Goal: Transaction & Acquisition: Book appointment/travel/reservation

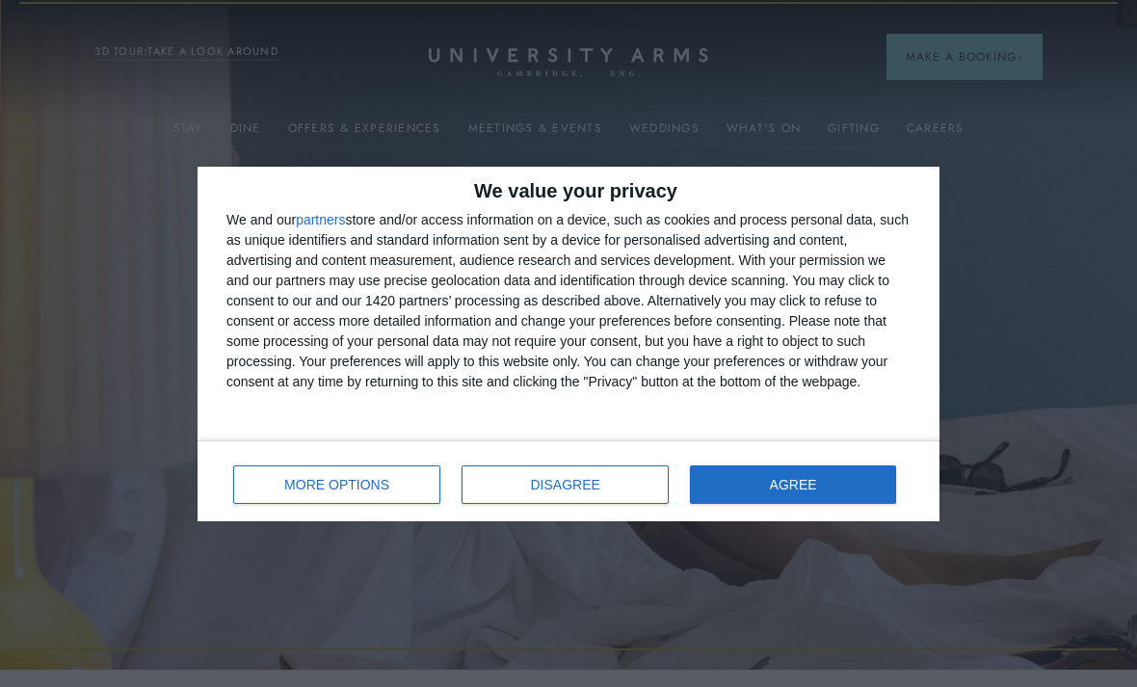
scroll to position [18, 0]
click at [808, 482] on span "AGREE" at bounding box center [793, 484] width 47 height 13
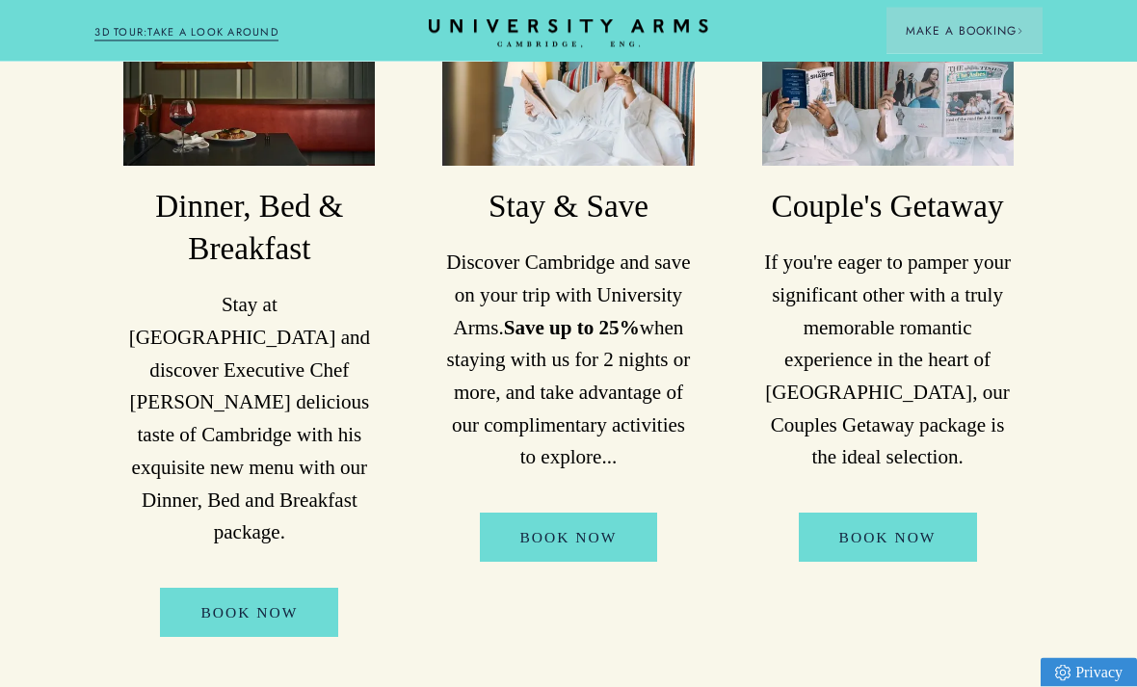
scroll to position [1667, 0]
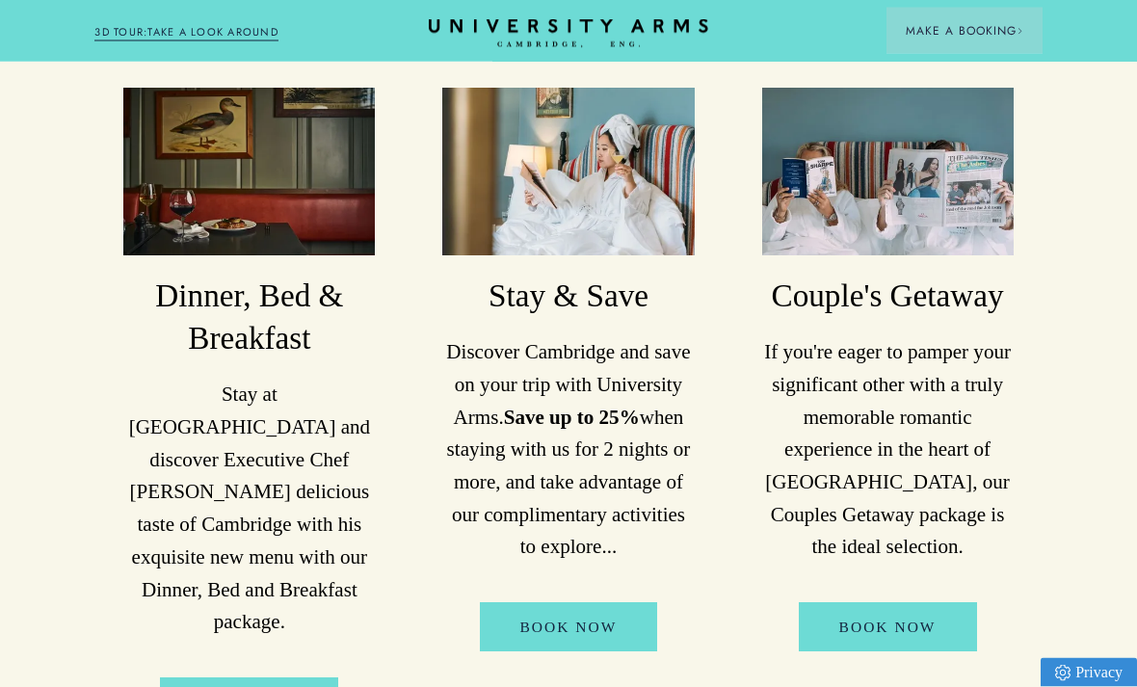
scroll to position [1565, 0]
click at [585, 636] on link "Book Now" at bounding box center [569, 626] width 178 height 49
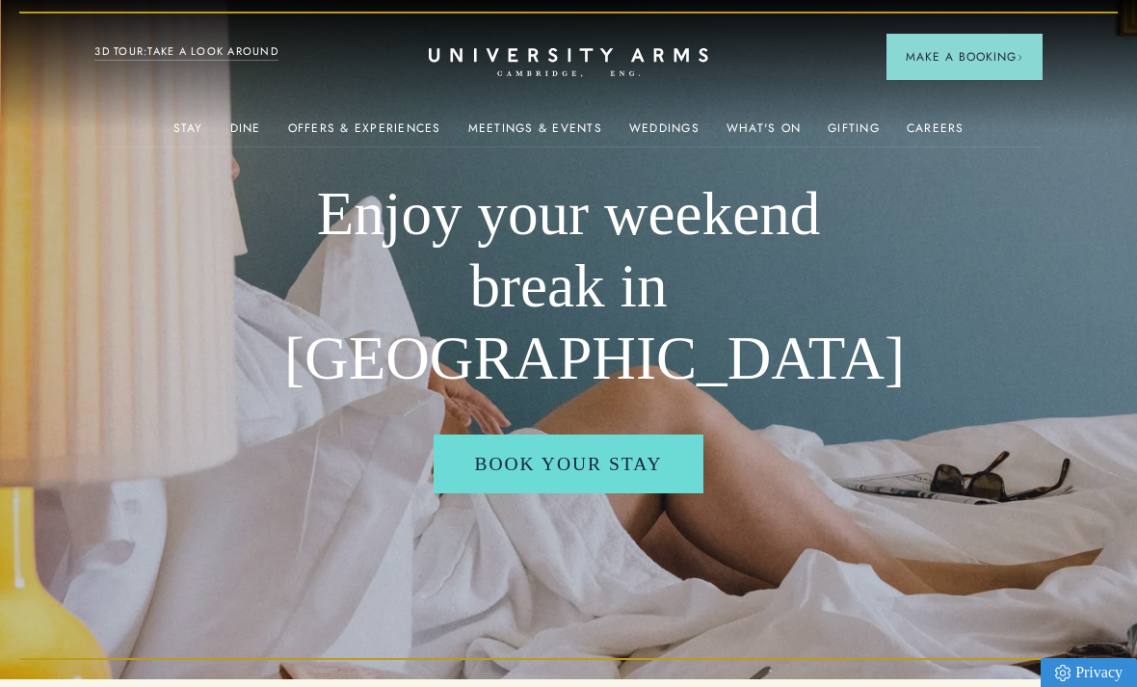
scroll to position [0, 0]
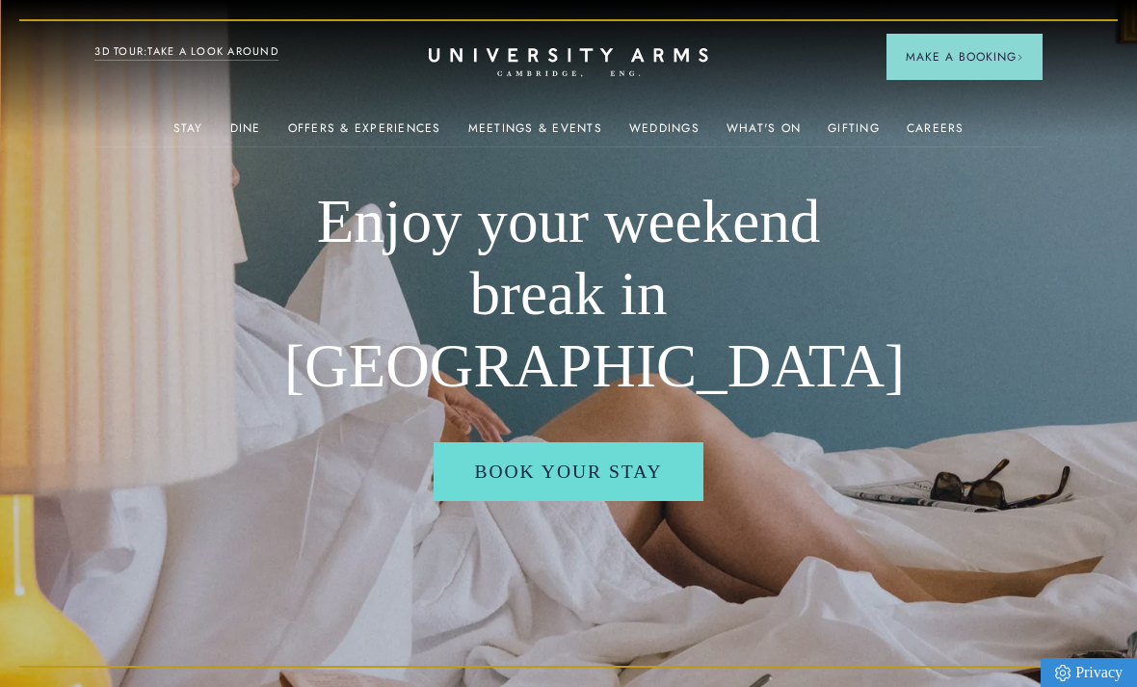
click at [929, 63] on span "Make a Booking" at bounding box center [965, 56] width 118 height 17
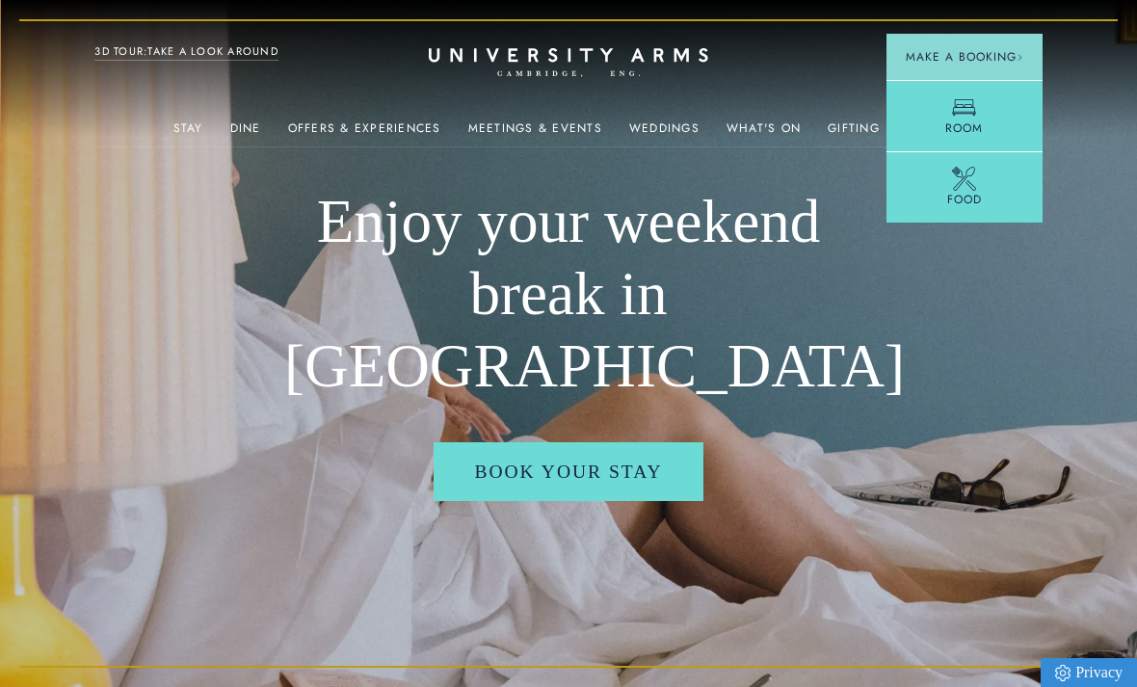
click at [958, 112] on icon at bounding box center [964, 107] width 24 height 24
click at [956, 56] on span "Make a Booking" at bounding box center [965, 56] width 118 height 17
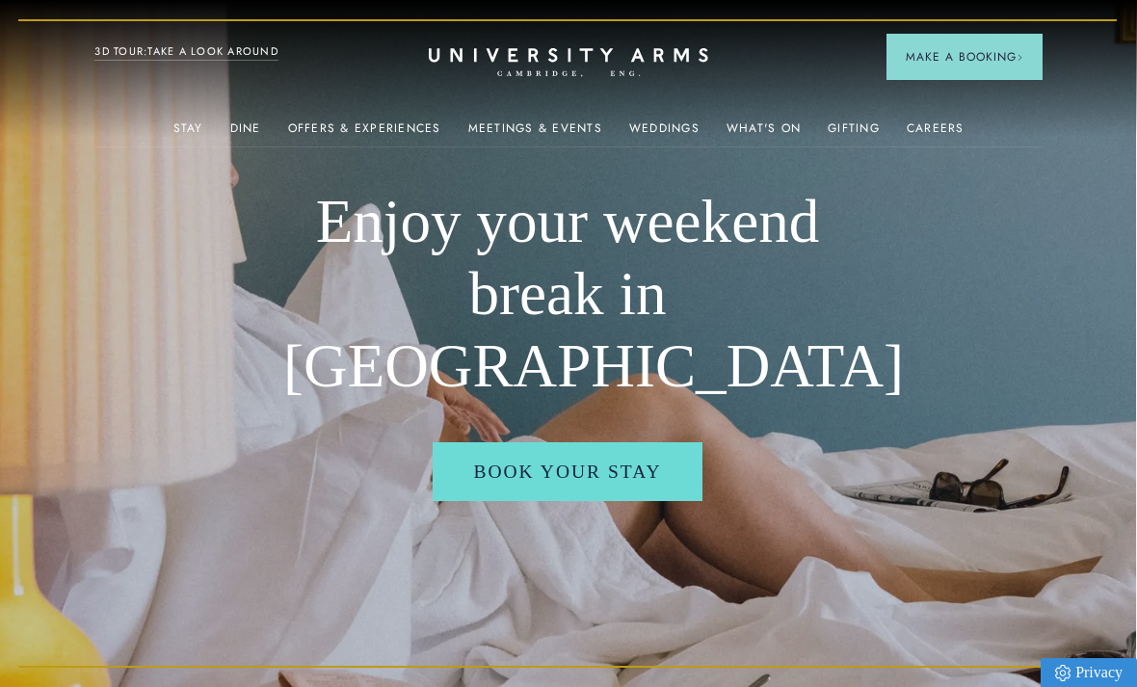
click at [543, 470] on link "Book your stay" at bounding box center [567, 471] width 269 height 59
click at [377, 127] on link "Offers & Experiences" at bounding box center [364, 133] width 153 height 25
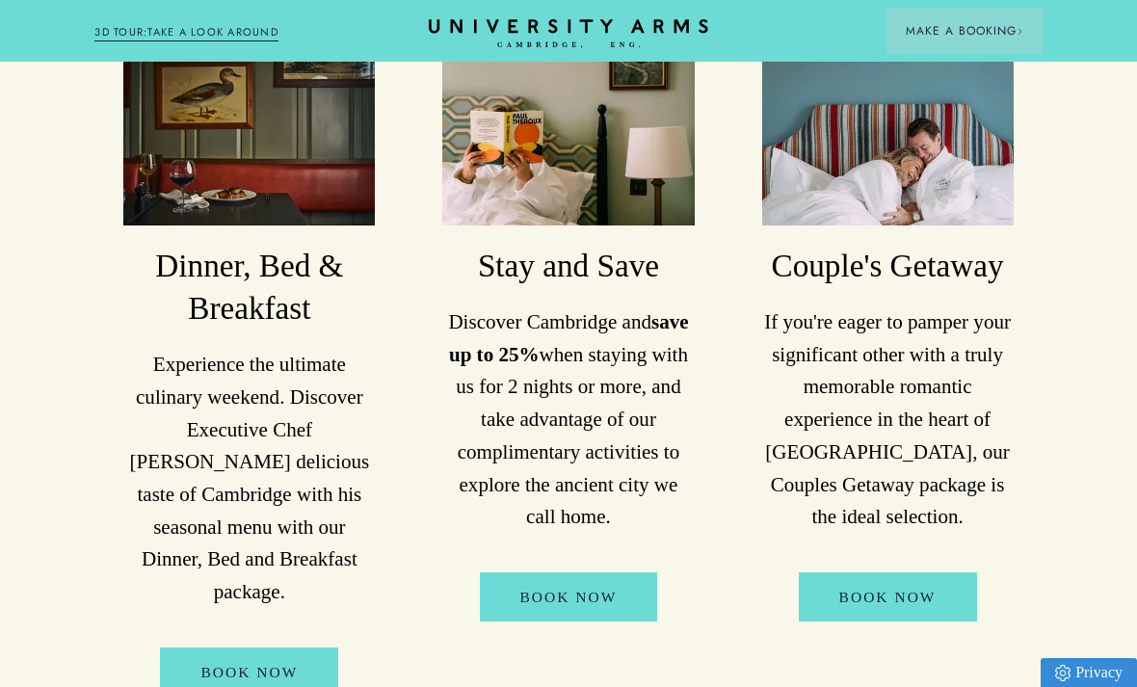
scroll to position [1845, 0]
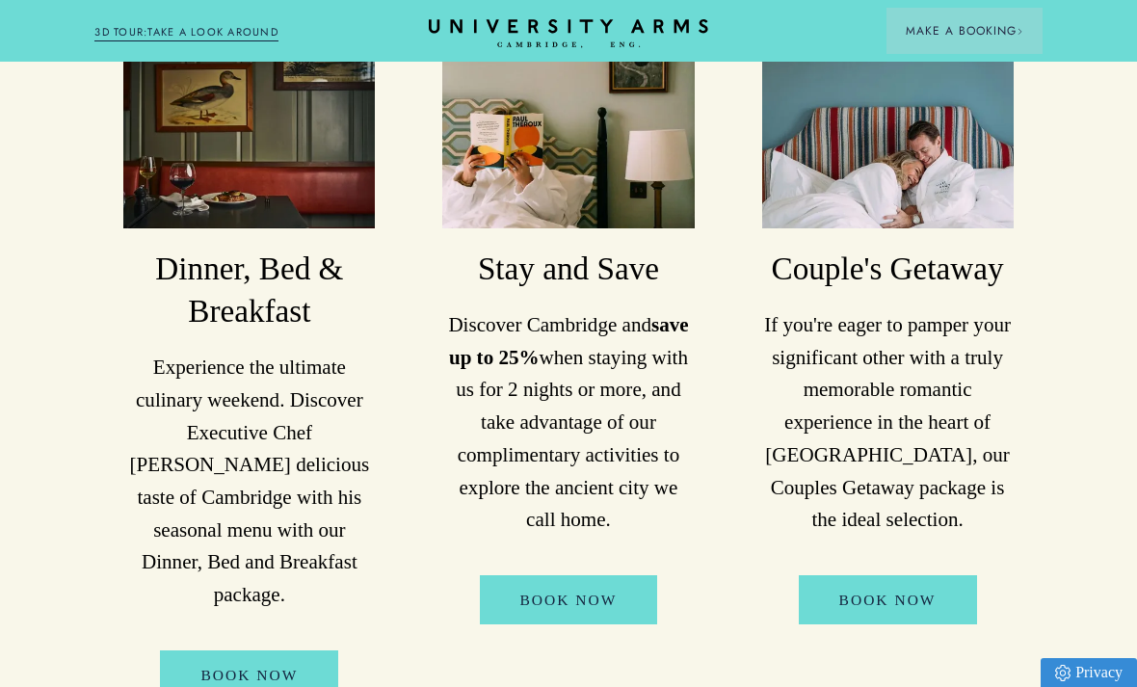
click at [890, 580] on link "Book Now" at bounding box center [888, 599] width 178 height 49
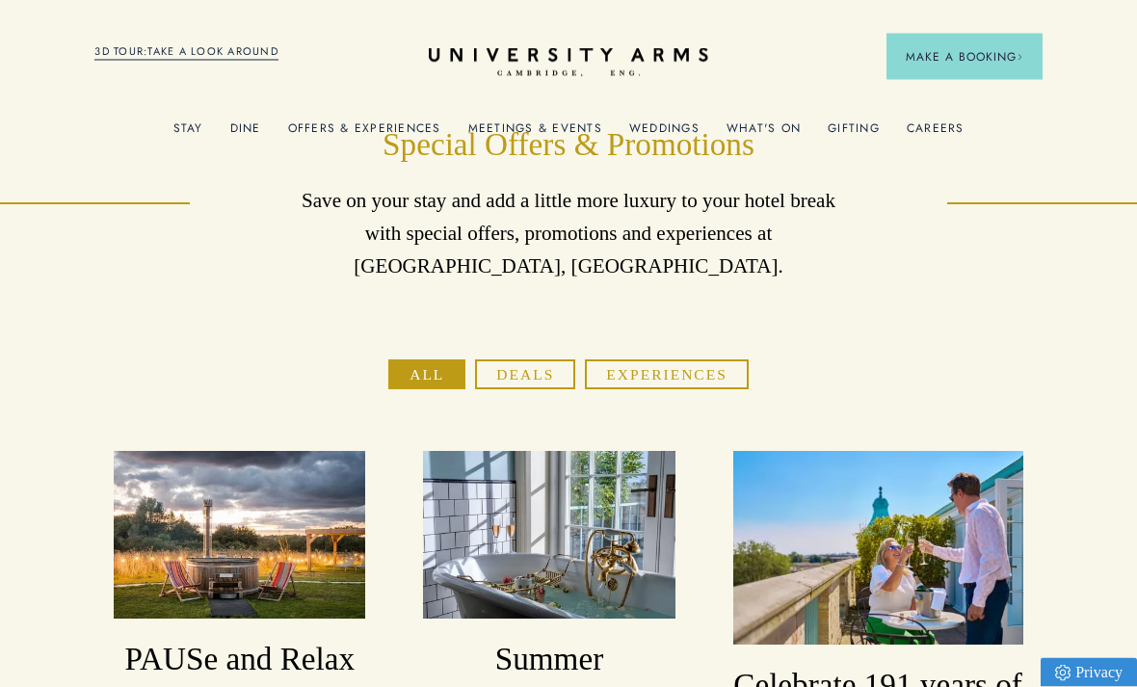
scroll to position [7, 0]
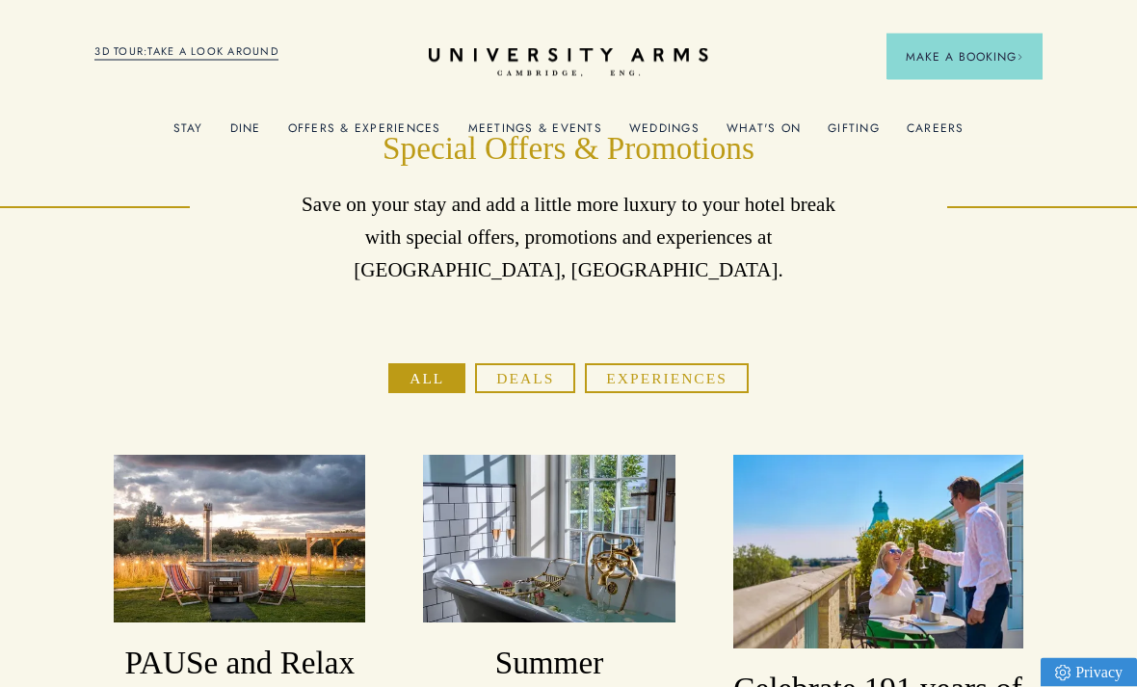
click at [517, 368] on button "Deals" at bounding box center [525, 379] width 100 height 30
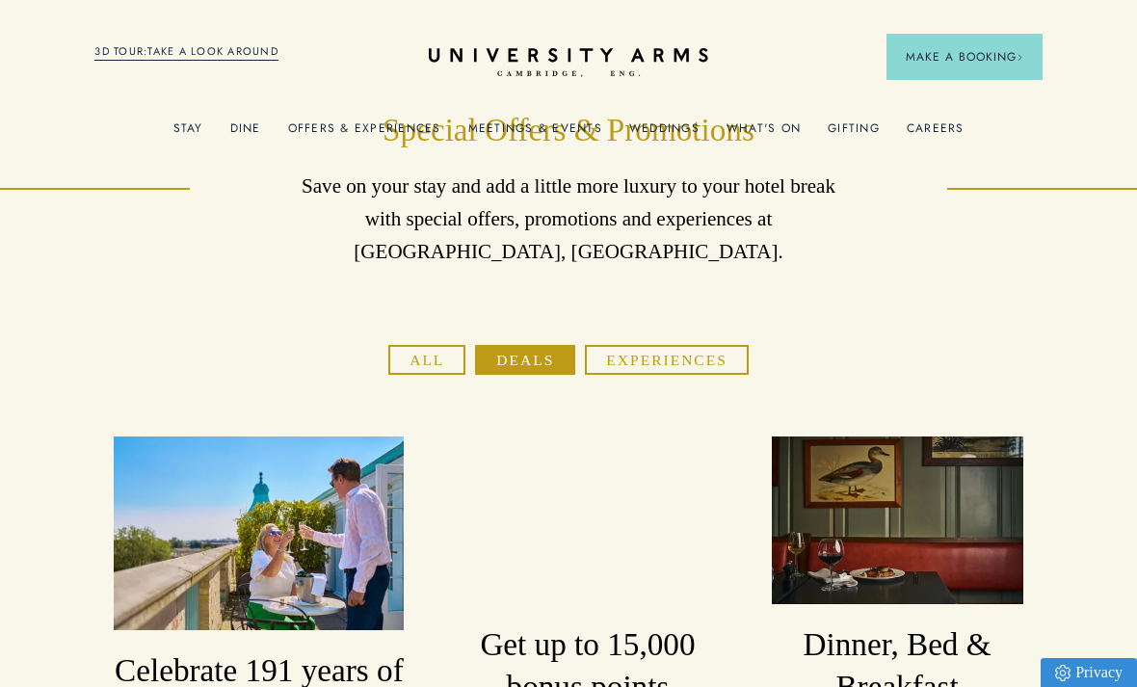
scroll to position [32, 0]
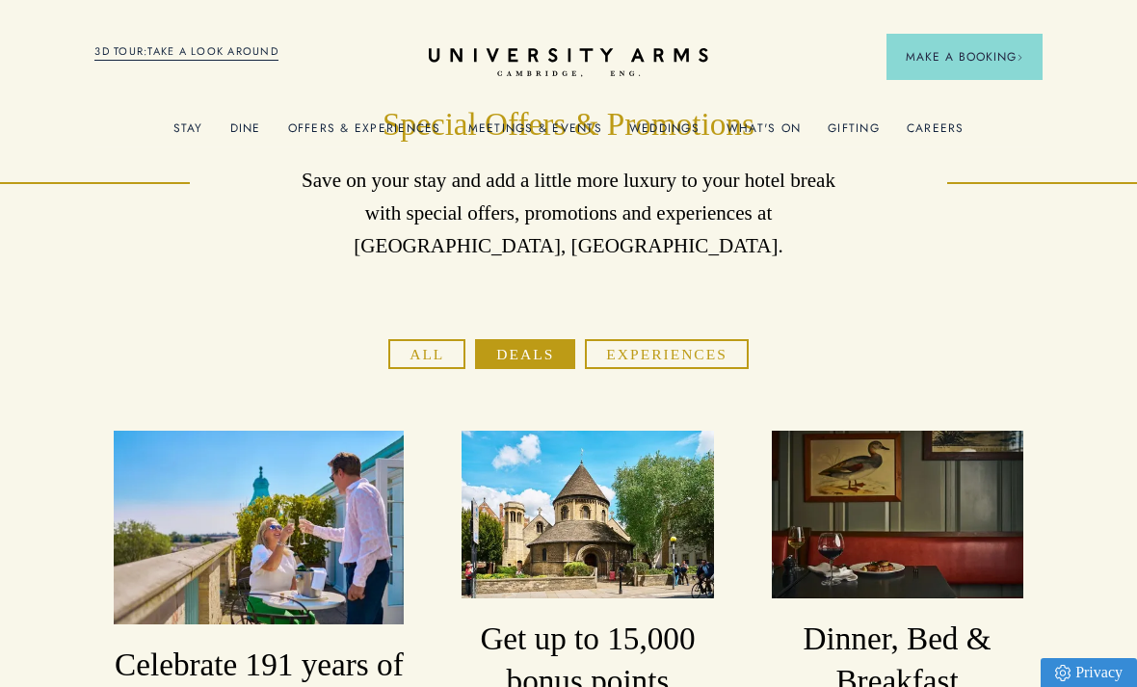
click at [682, 351] on button "Experiences" at bounding box center [666, 354] width 163 height 30
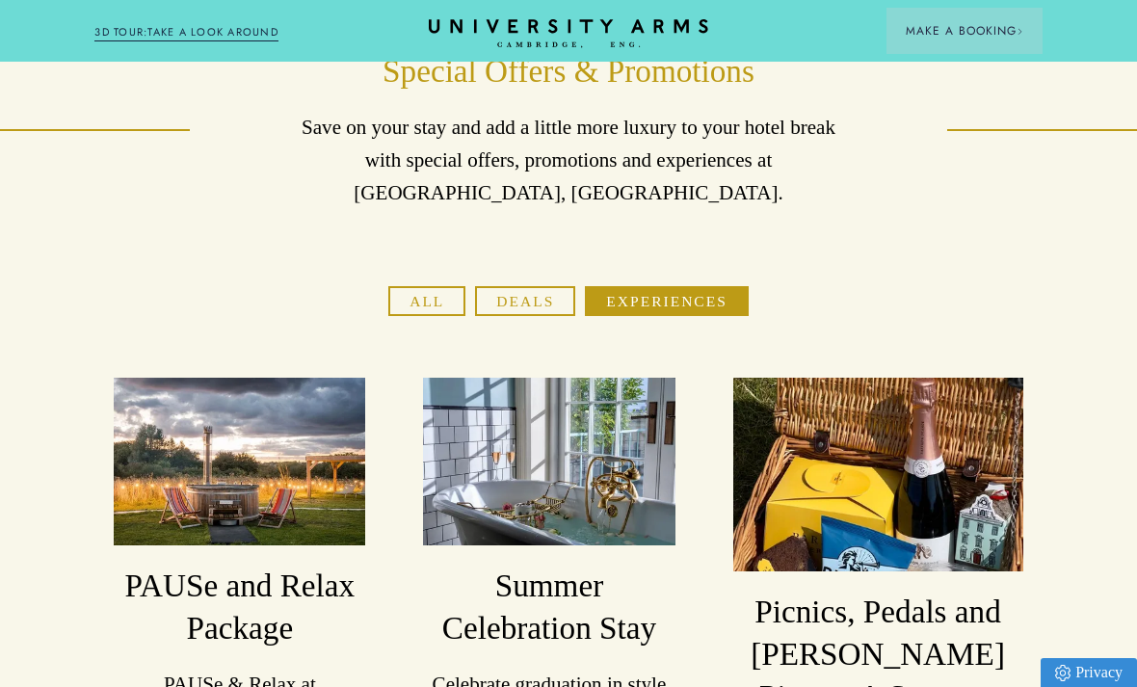
scroll to position [0, 0]
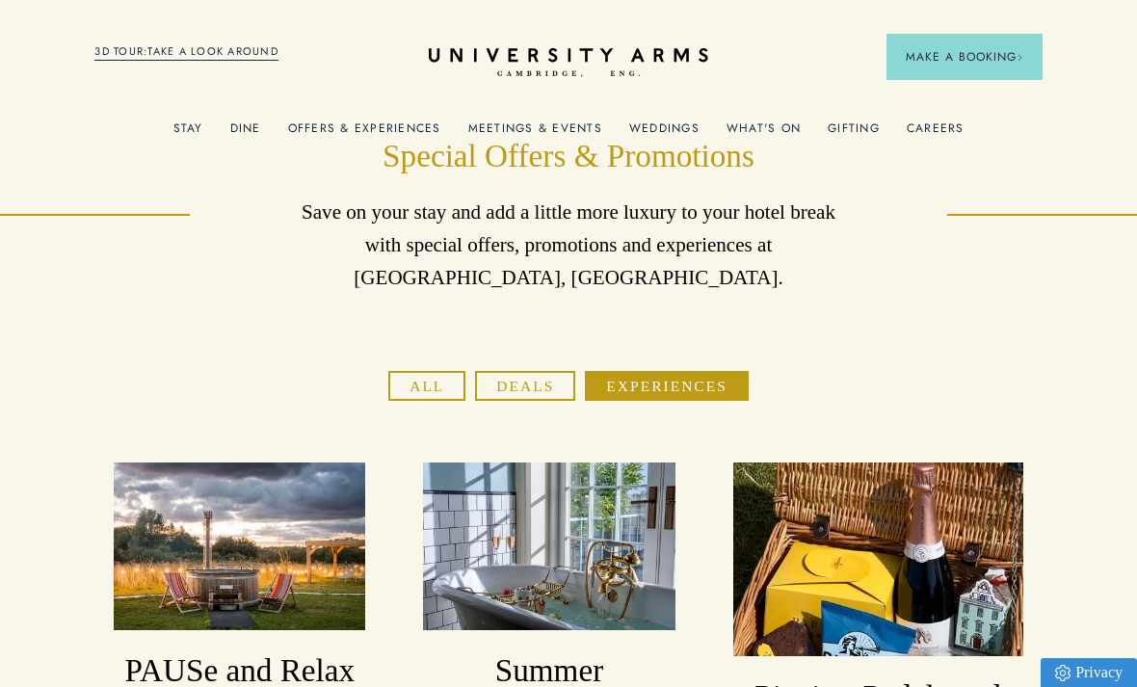
click at [577, 55] on icon "CAMBRIDGE’S LEADING LUXURY HOTEL SINCE [DATE]" at bounding box center [568, 63] width 279 height 30
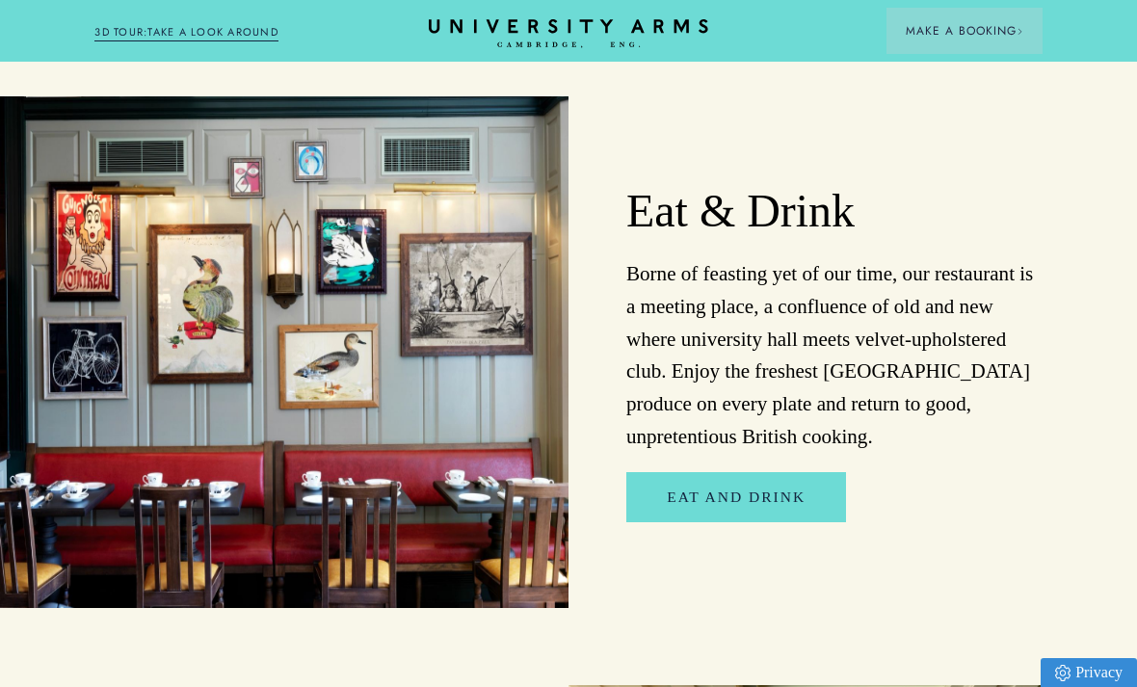
scroll to position [2848, 0]
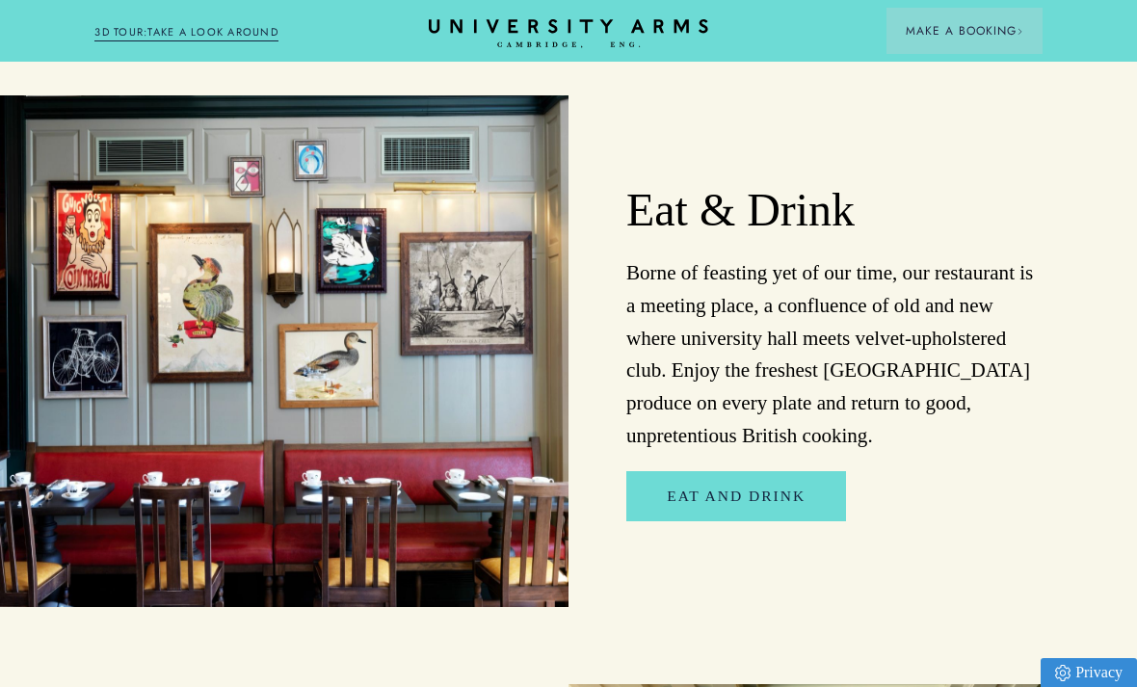
click at [749, 471] on link "Eat and Drink" at bounding box center [736, 495] width 220 height 49
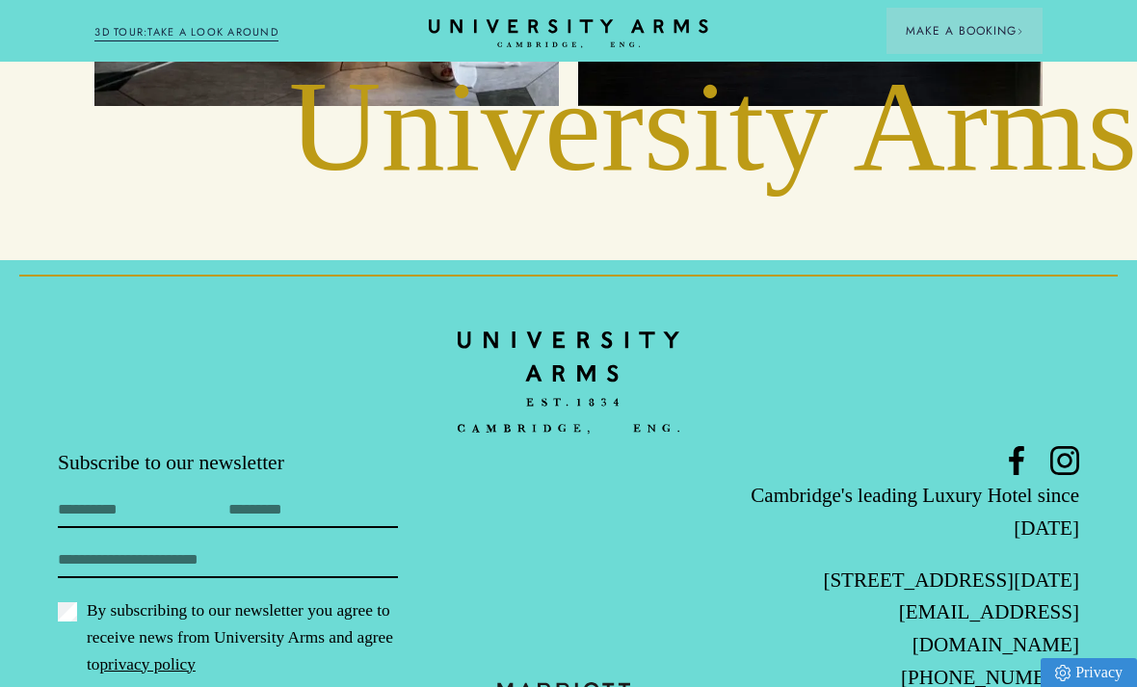
scroll to position [7905, 0]
